Goal: Information Seeking & Learning: Learn about a topic

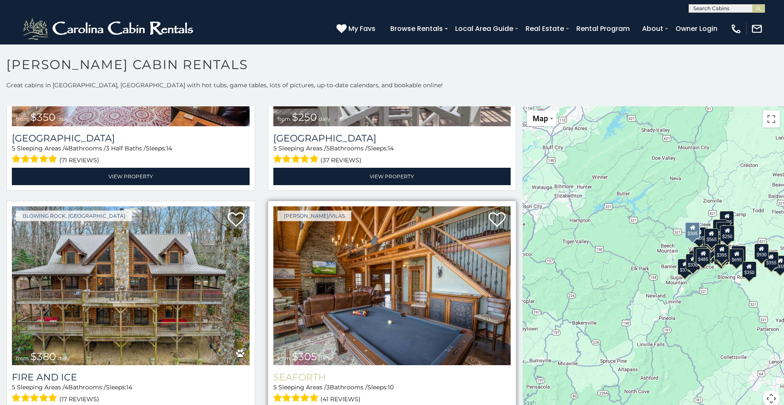
scroll to position [2373, 0]
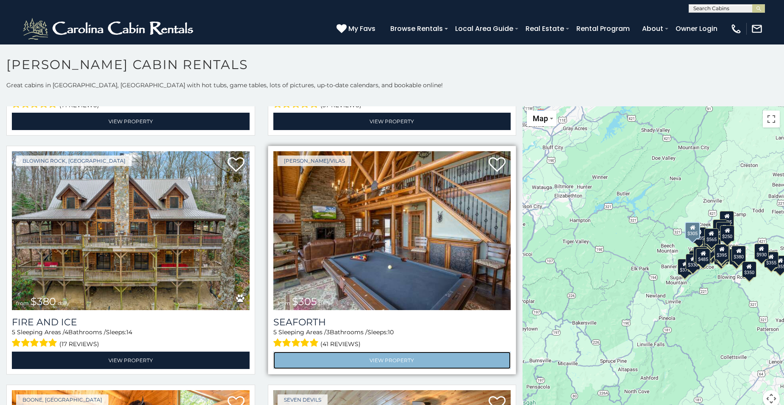
click at [386, 352] on link "View Property" at bounding box center [392, 360] width 238 height 17
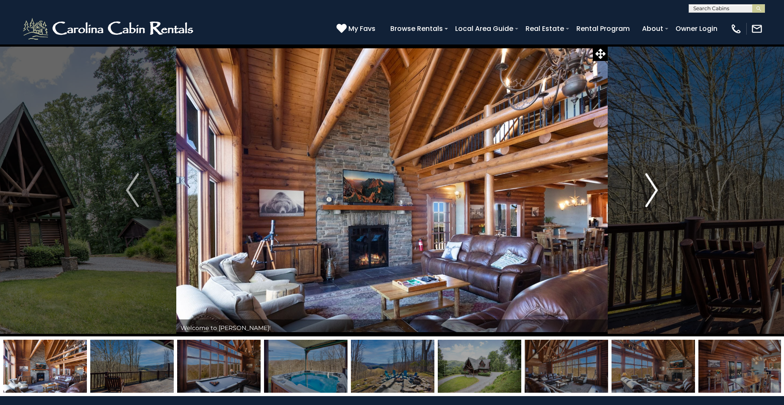
click at [653, 194] on img "Next" at bounding box center [651, 190] width 13 height 34
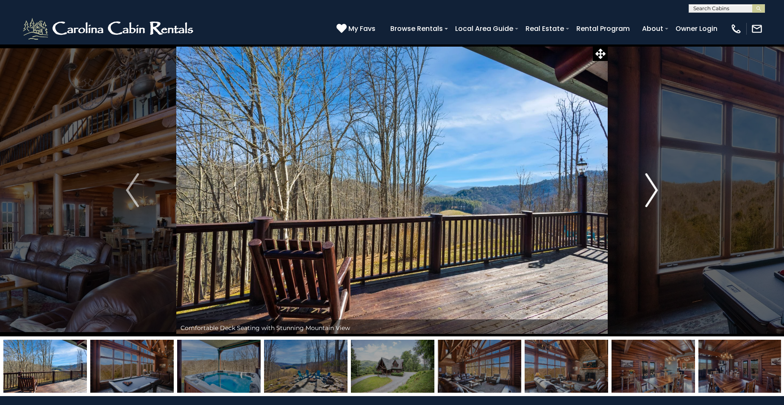
click at [651, 194] on img "Next" at bounding box center [651, 190] width 13 height 34
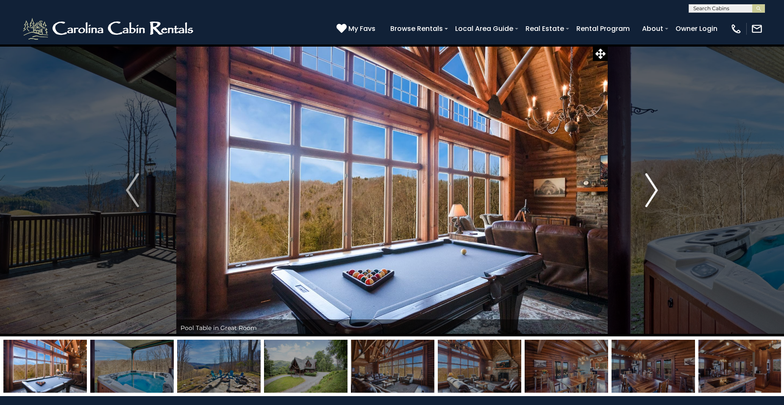
click at [649, 195] on img "Next" at bounding box center [651, 190] width 13 height 34
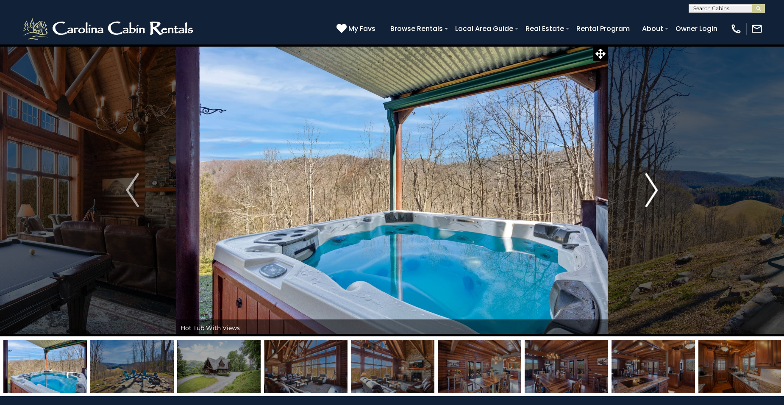
click at [647, 195] on img "Next" at bounding box center [651, 190] width 13 height 34
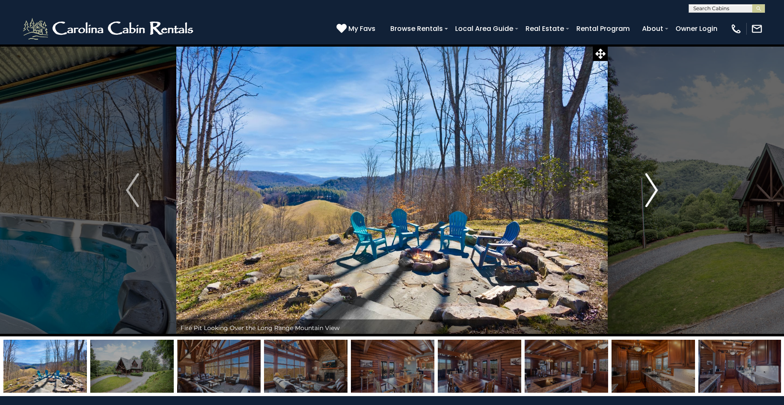
click at [650, 192] on img "Next" at bounding box center [651, 190] width 13 height 34
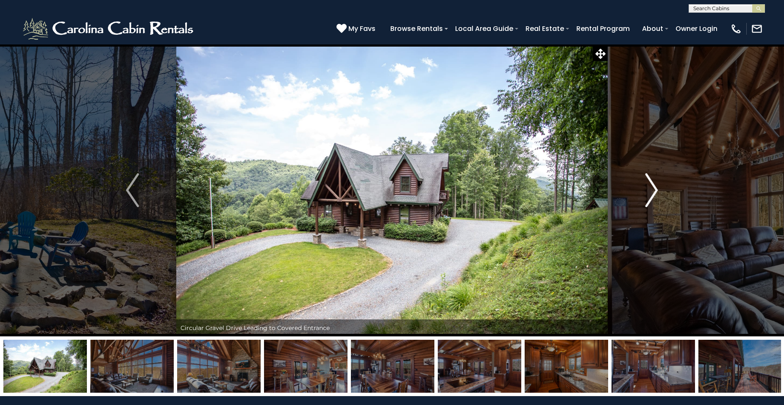
click at [650, 191] on img "Next" at bounding box center [651, 190] width 13 height 34
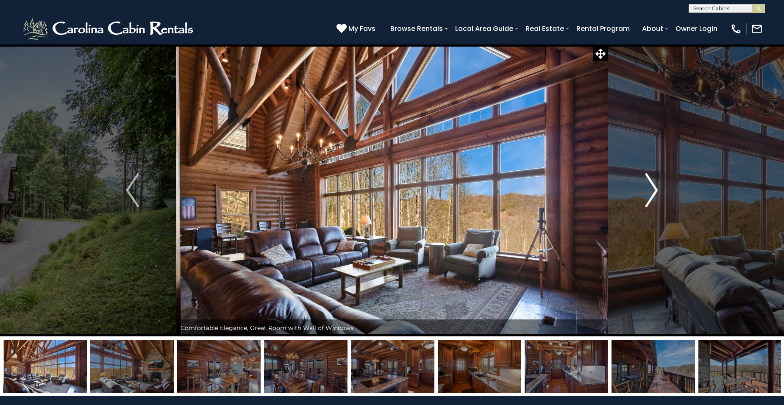
click at [653, 184] on img "Next" at bounding box center [651, 190] width 13 height 34
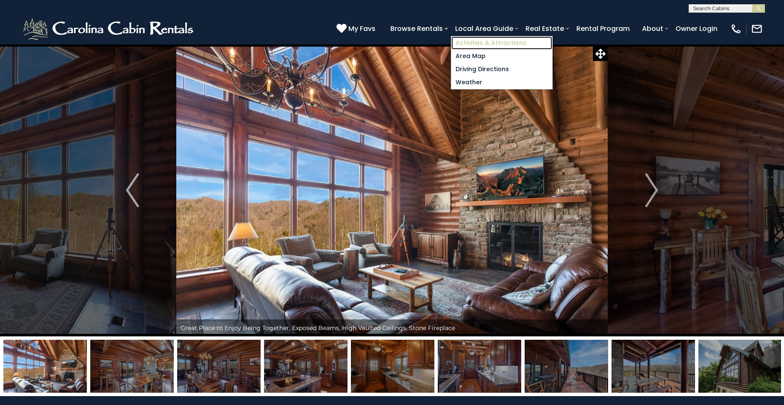
click at [490, 42] on link "Activities & Attractions" at bounding box center [501, 42] width 101 height 13
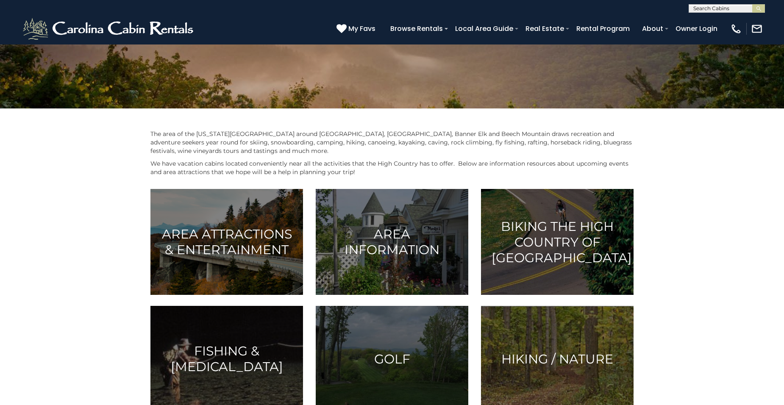
scroll to position [85, 0]
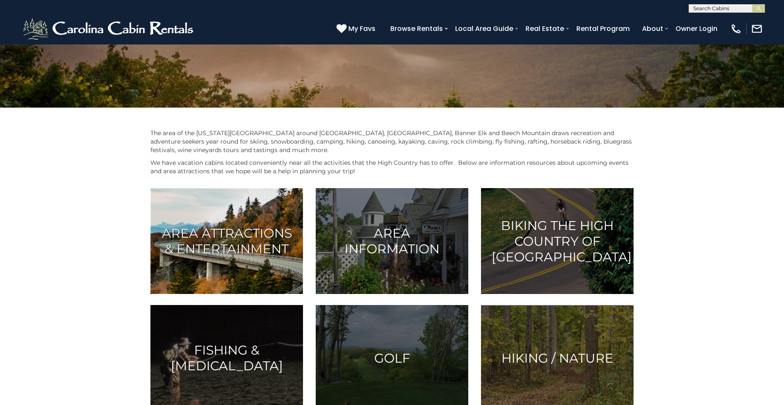
click at [222, 240] on h3 "Area Attractions & Entertainment" at bounding box center [226, 240] width 131 height 31
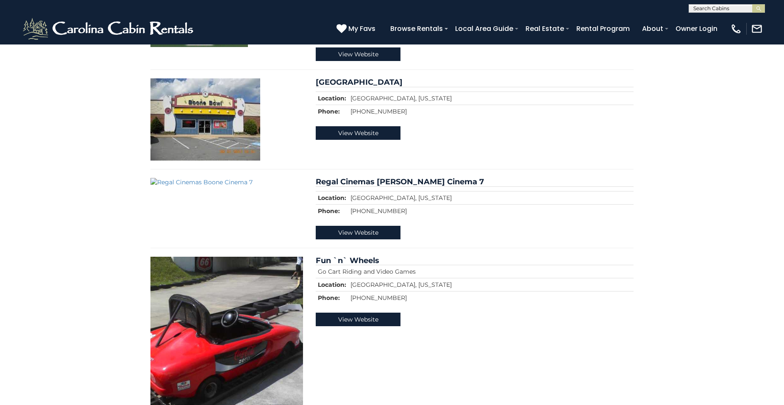
scroll to position [1271, 0]
